Goal: Obtain resource: Obtain resource

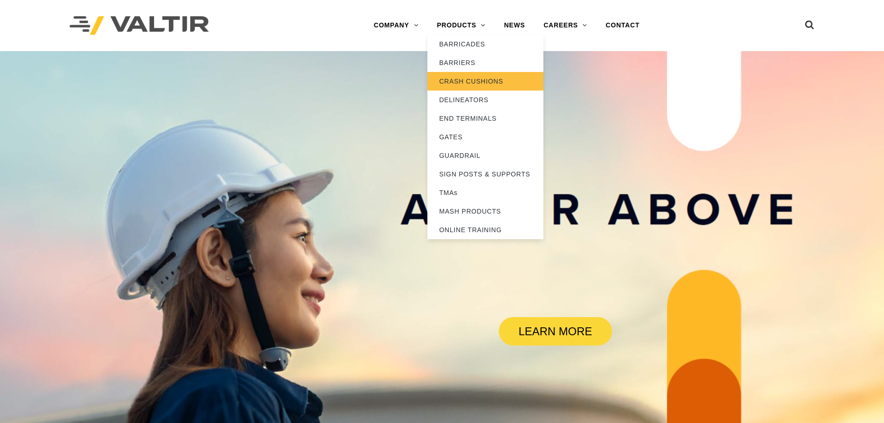
click at [467, 88] on link "CRASH CUSHIONS" at bounding box center [486, 81] width 116 height 19
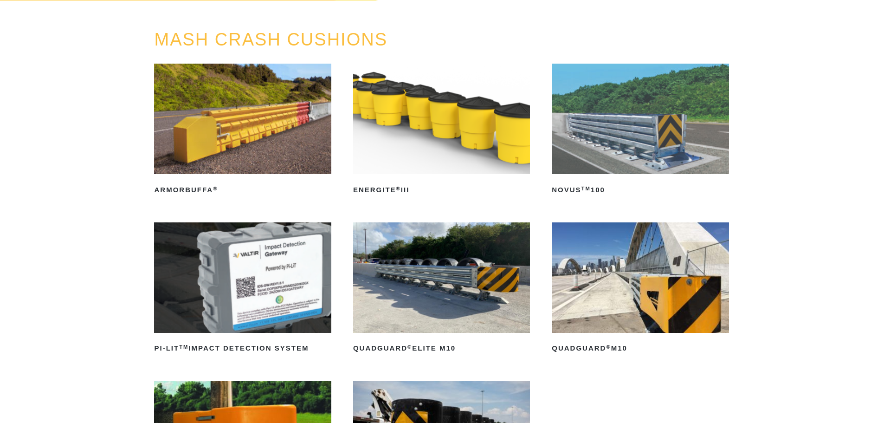
scroll to position [93, 0]
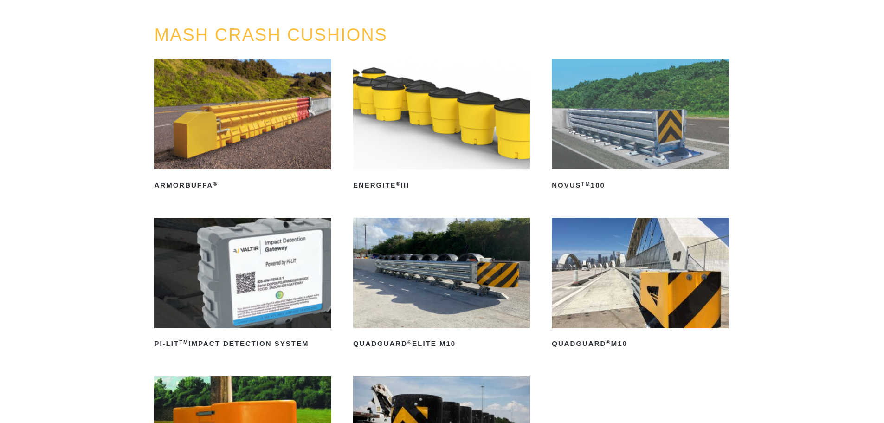
click at [637, 299] on img at bounding box center [640, 273] width 177 height 110
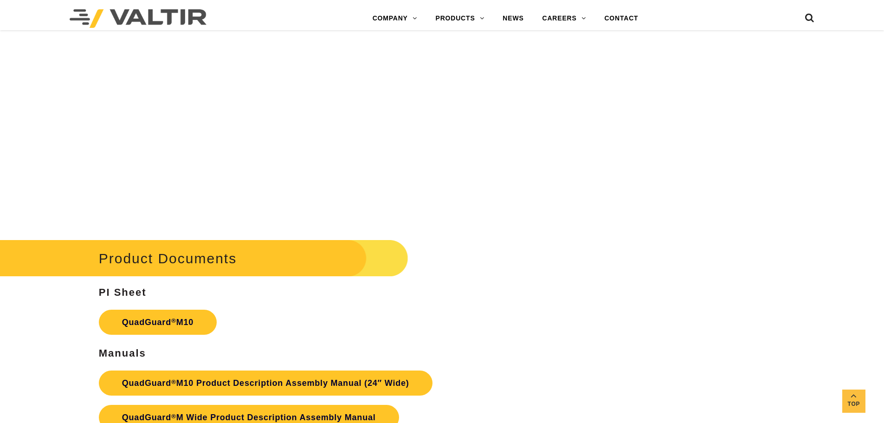
scroll to position [3430, 0]
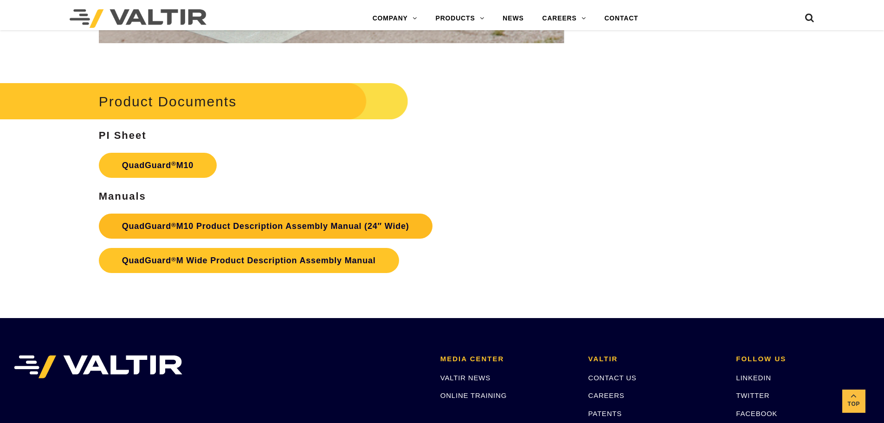
click at [352, 229] on link "QuadGuard ® M10 Product Description Assembly Manual (24″ Wide)" at bounding box center [266, 226] width 334 height 25
